Goal: Information Seeking & Learning: Learn about a topic

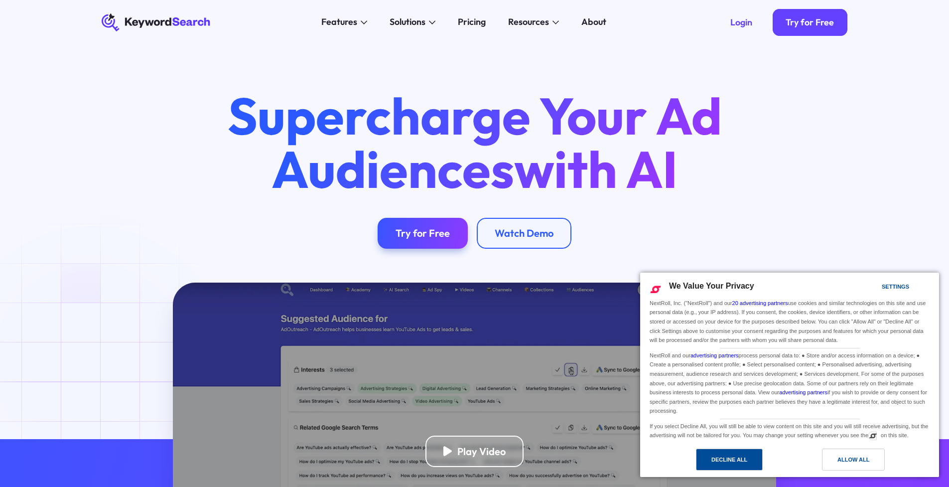
click at [723, 465] on div "Decline All" at bounding box center [729, 459] width 67 height 22
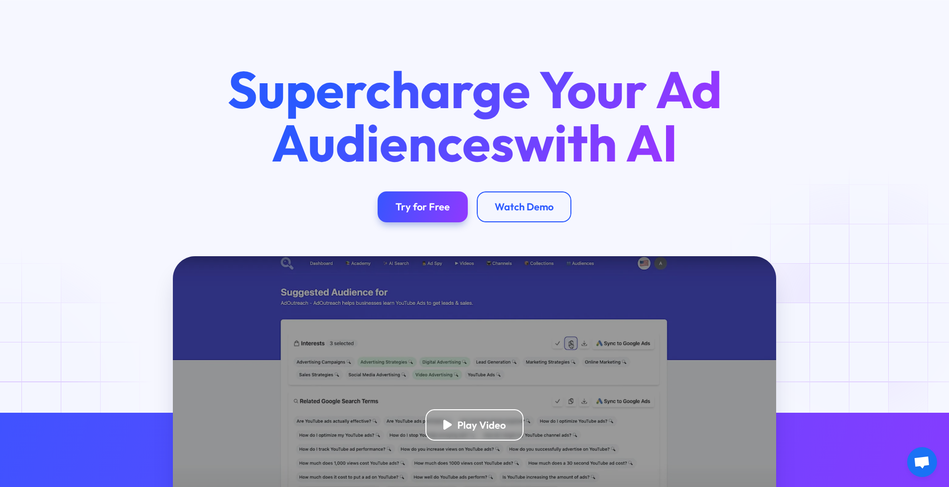
scroll to position [275, 0]
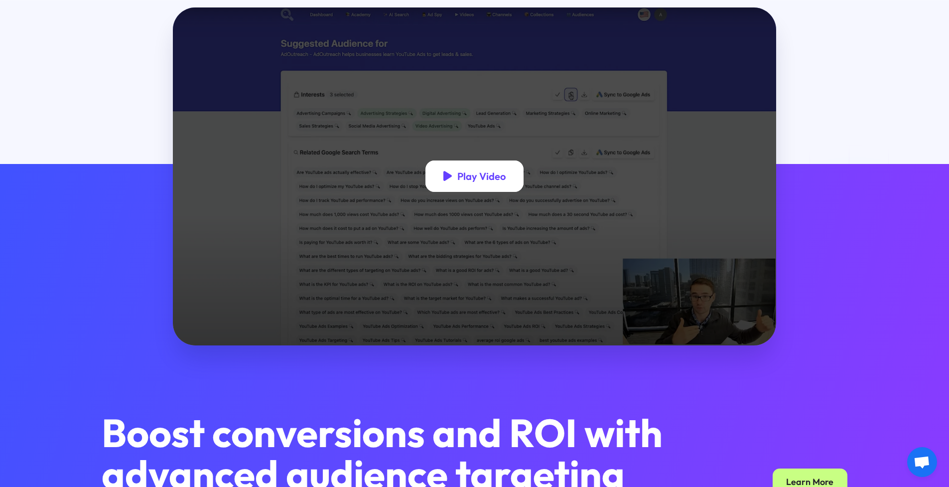
click at [456, 173] on div "Play Video" at bounding box center [474, 175] width 99 height 31
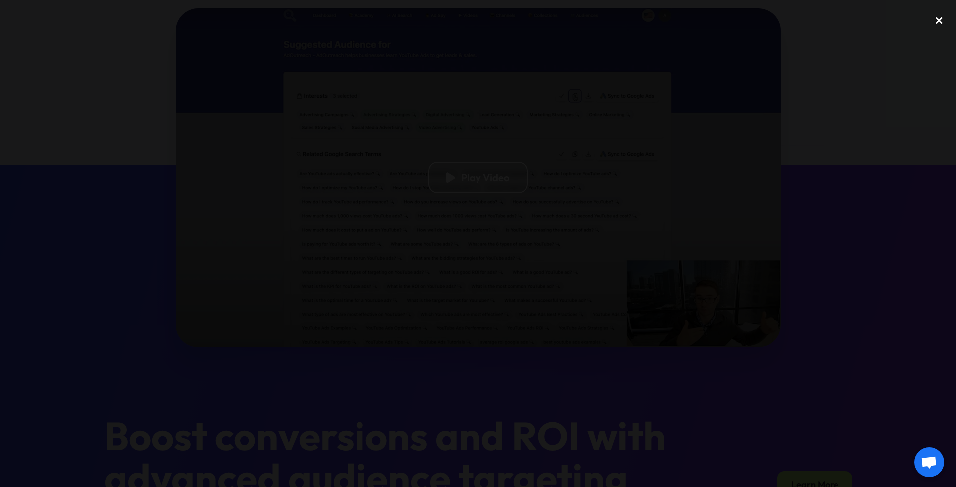
click at [940, 27] on div "close lightbox" at bounding box center [939, 21] width 34 height 22
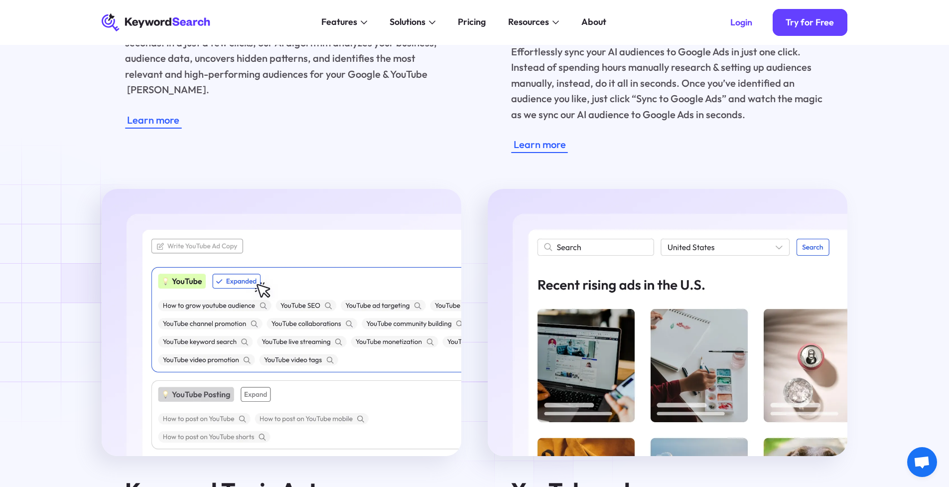
scroll to position [1660, 0]
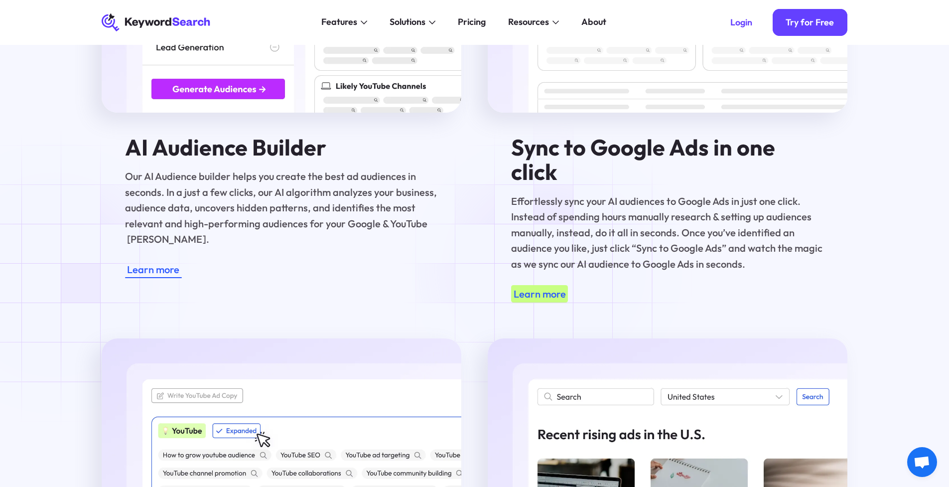
click at [551, 286] on div "Learn more" at bounding box center [540, 293] width 52 height 15
click at [545, 286] on div "Learn more" at bounding box center [540, 293] width 52 height 15
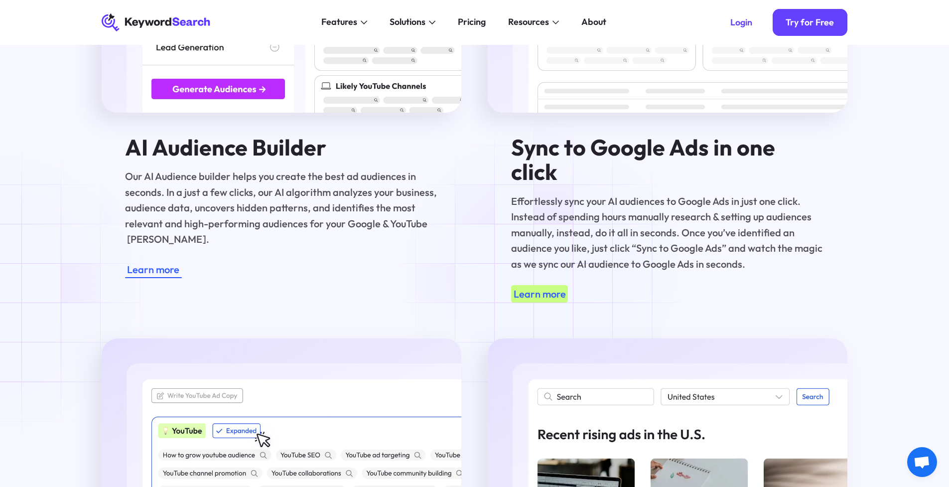
click at [545, 286] on div "Learn more" at bounding box center [540, 293] width 52 height 15
click at [651, 285] on div "Learn more" at bounding box center [667, 293] width 313 height 17
click at [587, 149] on h4 "Sync to Google Ads in one click" at bounding box center [667, 159] width 313 height 49
click at [568, 193] on p "Effortlessly sync your AI audiences to Google Ads in just one click. Instead of…" at bounding box center [667, 232] width 313 height 78
click at [564, 193] on p "Effortlessly sync your AI audiences to Google Ads in just one click. Instead of…" at bounding box center [667, 232] width 313 height 78
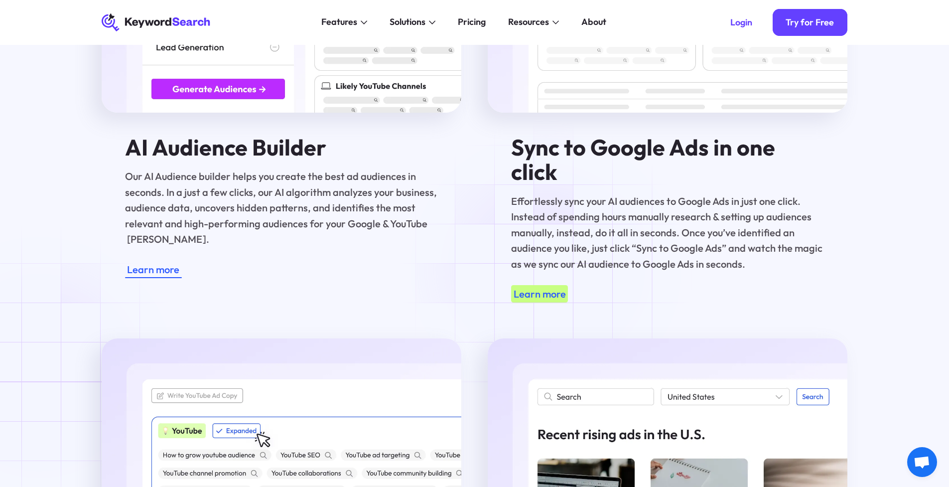
click at [550, 286] on div "Learn more" at bounding box center [540, 293] width 52 height 15
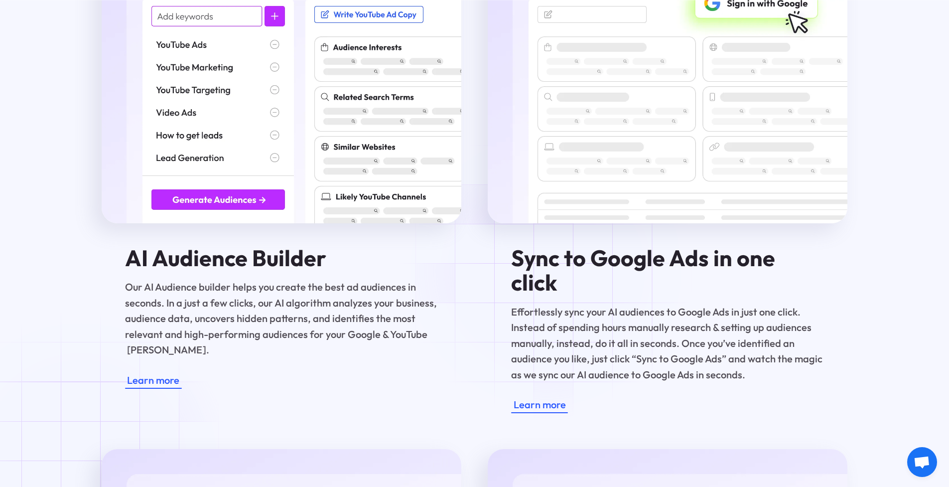
scroll to position [1573, 0]
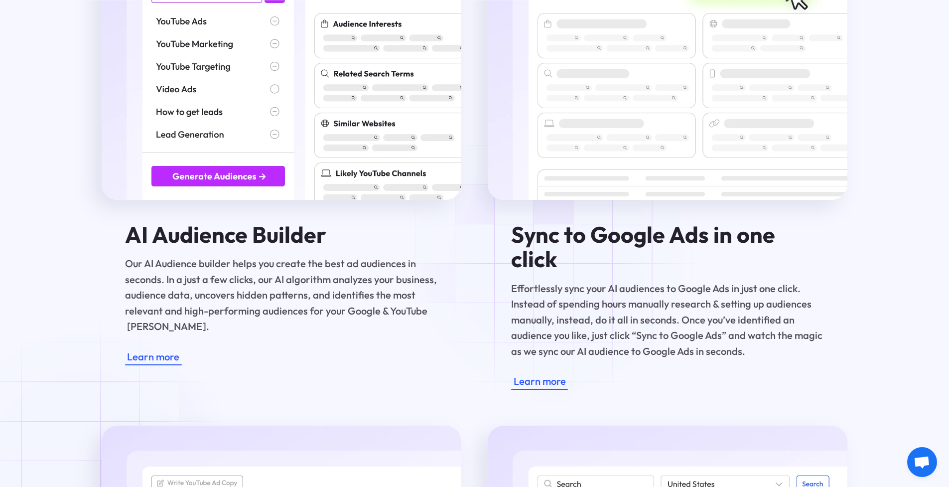
click at [554, 245] on h4 "Sync to Google Ads in one click" at bounding box center [667, 246] width 313 height 49
click at [542, 373] on div "Learn more" at bounding box center [540, 380] width 52 height 15
click at [150, 355] on div "Learn more" at bounding box center [153, 356] width 52 height 15
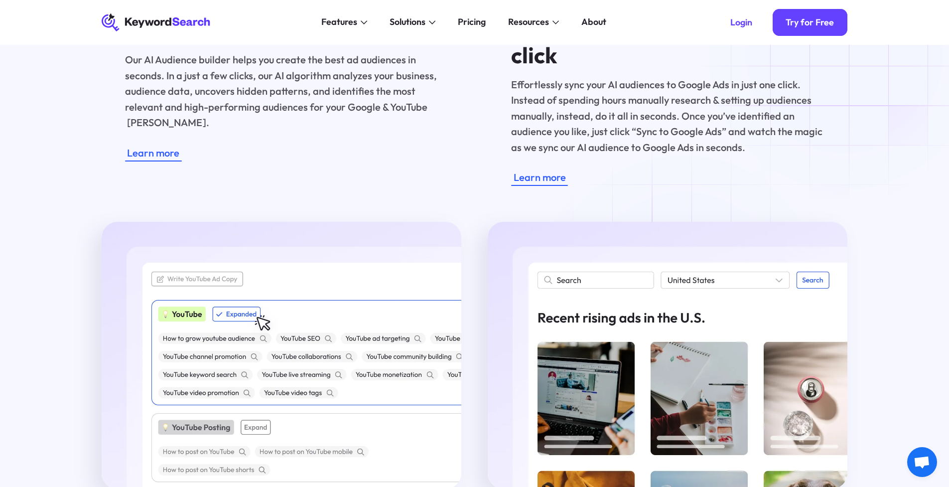
scroll to position [1682, 0]
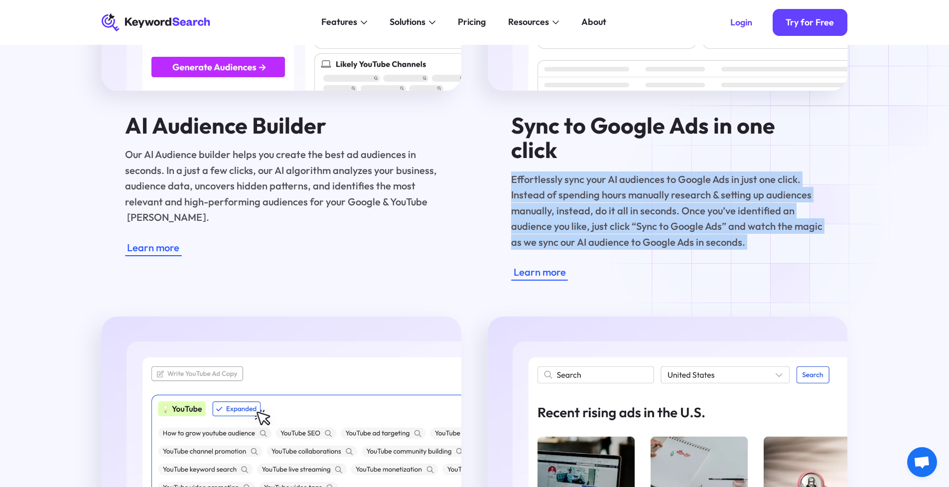
drag, startPoint x: 512, startPoint y: 157, endPoint x: 753, endPoint y: 227, distance: 250.8
click at [753, 227] on div "Sync to Google Ads in one click Effortlessly sync your AI audiences to Google A…" at bounding box center [668, 52] width 360 height 457
click at [885, 207] on div "Our Suite of AI marketing tools help you discover your perfect target audience …" at bounding box center [474, 222] width 949 height 1241
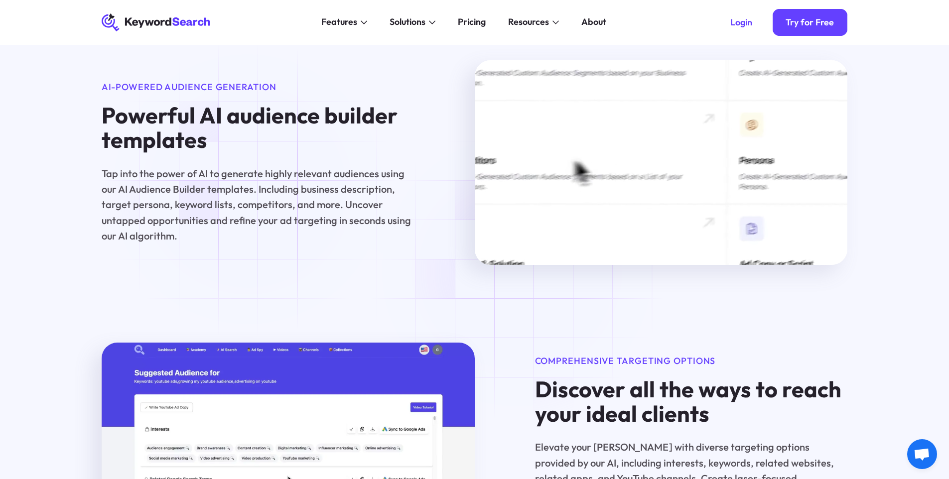
scroll to position [729, 0]
